Goal: Task Accomplishment & Management: Complete application form

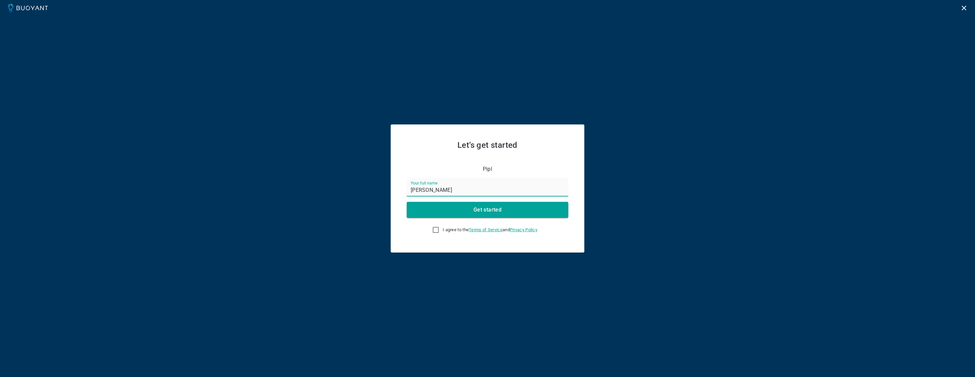
click at [0, 377] on com-1password-button at bounding box center [0, 377] width 0 height 0
click at [438, 234] on label "I agree to the Terms of Service and Privacy Policy" at bounding box center [483, 229] width 109 height 13
click at [438, 234] on input "I agree to the Terms of Service and Privacy Policy" at bounding box center [436, 230] width 8 height 8
checkbox input "true"
click at [472, 215] on button "Get started" at bounding box center [488, 210] width 162 height 16
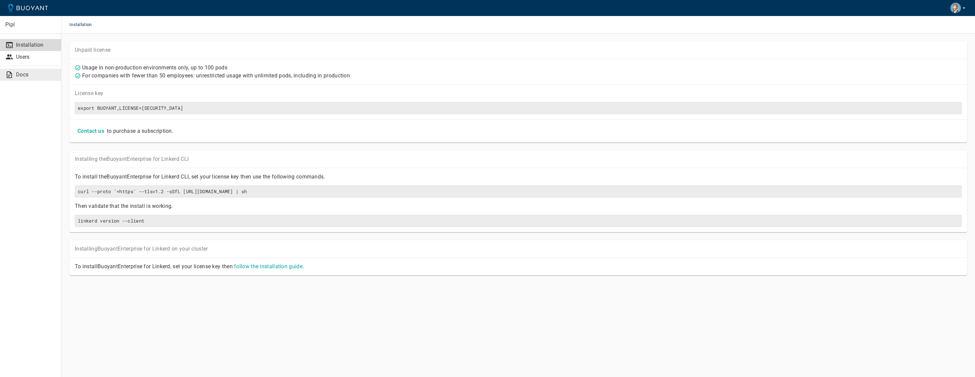
click at [26, 72] on p "Docs" at bounding box center [36, 74] width 40 height 7
